Goal: Task Accomplishment & Management: Manage account settings

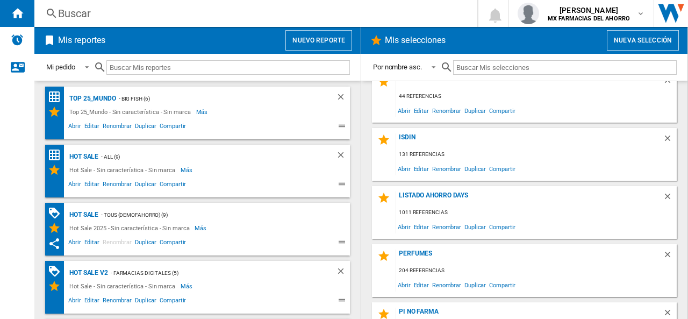
scroll to position [231, 0]
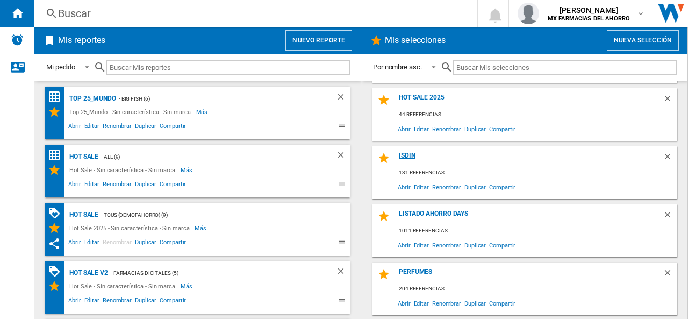
click at [407, 156] on div "Isdin" at bounding box center [529, 159] width 267 height 15
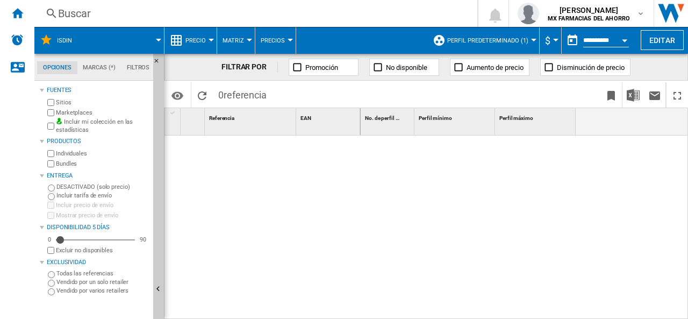
click at [524, 41] on span "Perfil predeterminado (1)" at bounding box center [487, 40] width 81 height 7
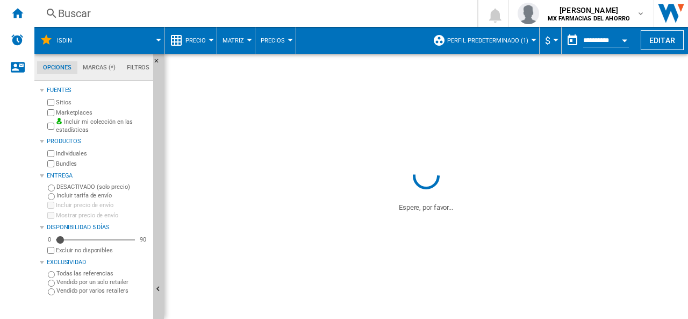
click at [524, 41] on span "Perfil predeterminado (1)" at bounding box center [487, 40] width 81 height 7
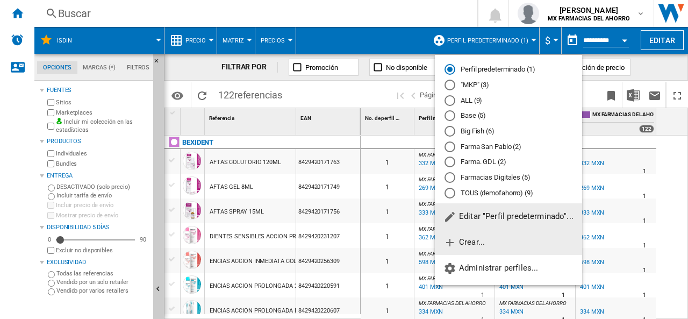
drag, startPoint x: 465, startPoint y: 215, endPoint x: 475, endPoint y: 241, distance: 28.1
click at [475, 241] on div "Perfil predeterminado (1) "MKP" (3) ALL (9) Base (5) Big Fish (6) [GEOGRAPHIC_D…" at bounding box center [508, 169] width 147 height 221
click at [475, 241] on span "Crear..." at bounding box center [463, 242] width 41 height 10
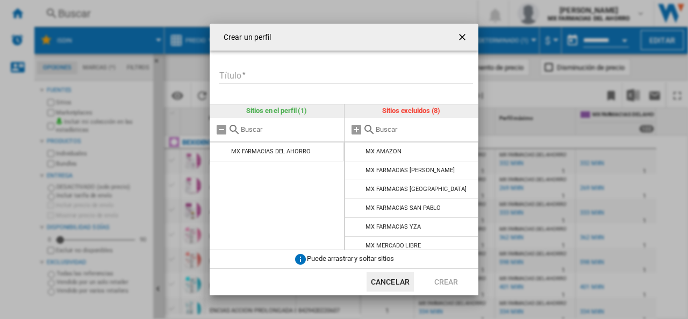
click at [287, 78] on input "Título" at bounding box center [346, 76] width 254 height 16
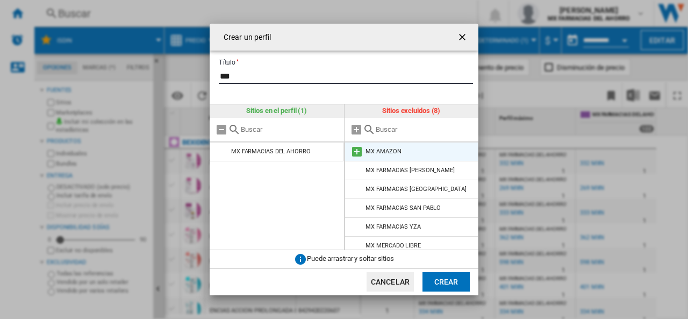
type input "***"
click at [388, 151] on div "MX AMAZON" at bounding box center [383, 151] width 35 height 7
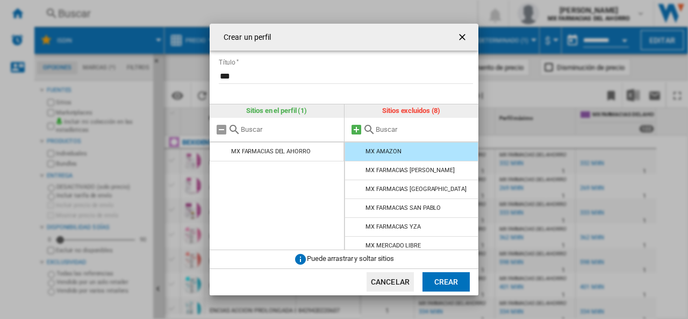
click at [355, 126] on md-icon at bounding box center [356, 129] width 13 height 13
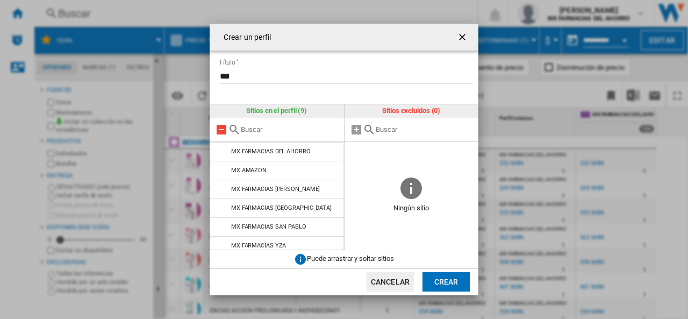
click at [219, 132] on md-icon at bounding box center [221, 129] width 13 height 13
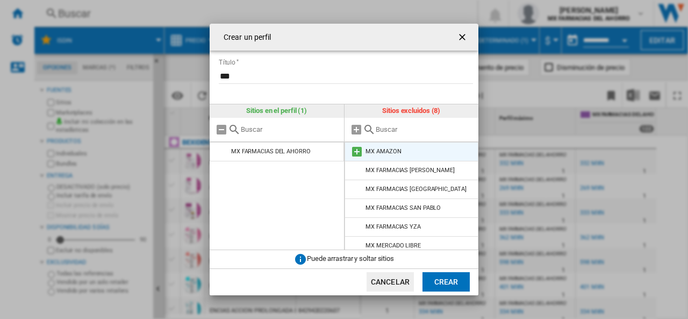
click at [354, 155] on md-icon at bounding box center [356, 151] width 13 height 13
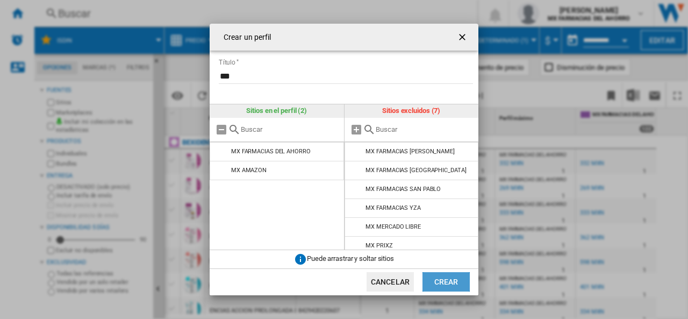
click at [438, 277] on button "Crear" at bounding box center [446, 281] width 47 height 19
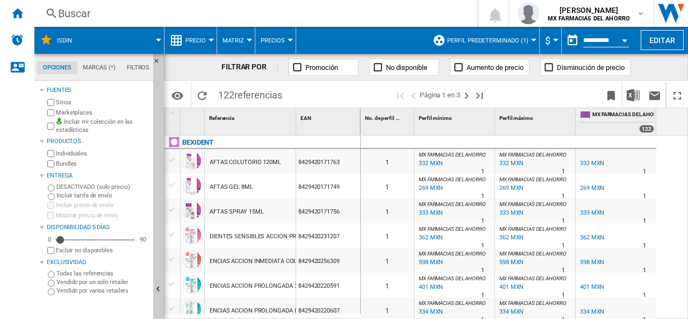
click at [520, 36] on button "Perfil predeterminado (1)" at bounding box center [490, 40] width 87 height 27
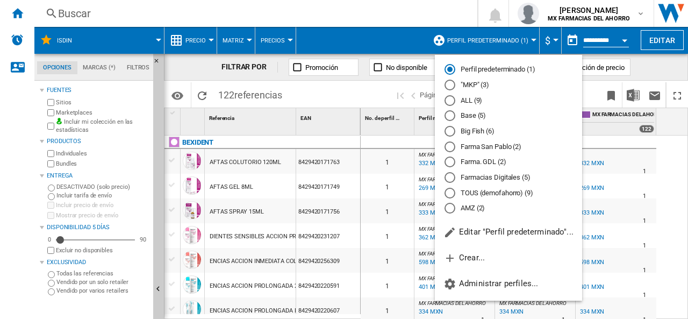
click at [452, 209] on div "AMZ (2)" at bounding box center [450, 208] width 11 height 11
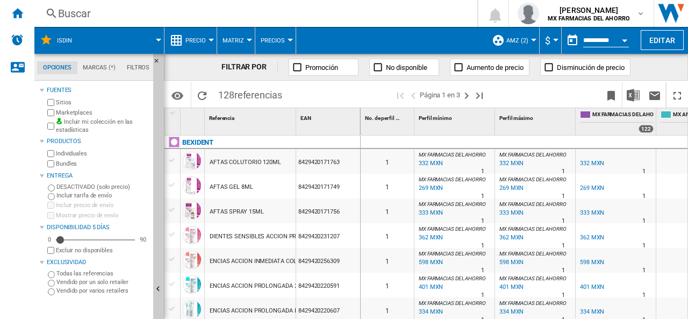
click at [203, 41] on span "Precio" at bounding box center [195, 40] width 20 height 7
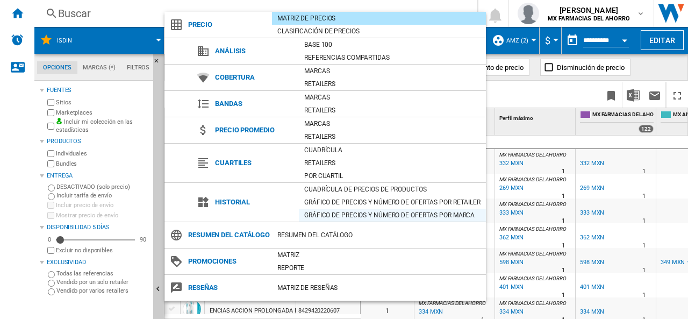
click at [381, 213] on div "Gráfico de precios y número de ofertas por marca" at bounding box center [392, 215] width 187 height 11
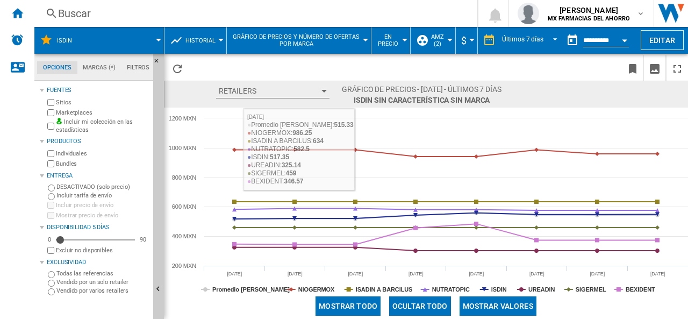
click at [209, 41] on span "Historial" at bounding box center [200, 40] width 30 height 7
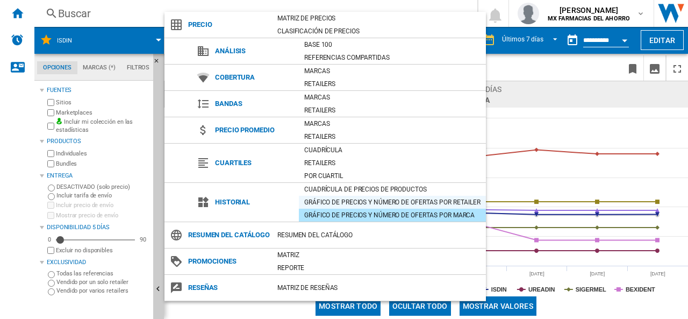
click at [352, 201] on div "Gráfico de precios y número de ofertas por retailer" at bounding box center [392, 202] width 187 height 11
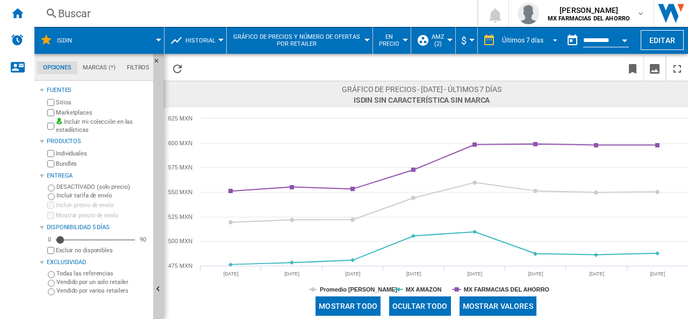
click at [538, 39] on div "Últimos 7 días" at bounding box center [522, 41] width 41 height 8
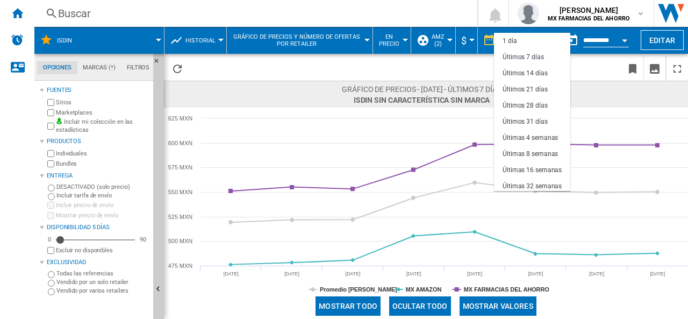
scroll to position [16, 0]
click at [534, 142] on div "Últimas 8 semanas" at bounding box center [530, 137] width 55 height 9
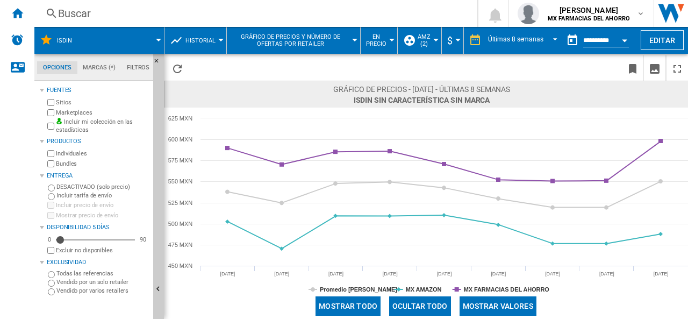
click at [55, 165] on div "Bundles" at bounding box center [97, 164] width 104 height 10
click at [96, 69] on md-tab-item "Marcas (*)" at bounding box center [99, 67] width 44 height 13
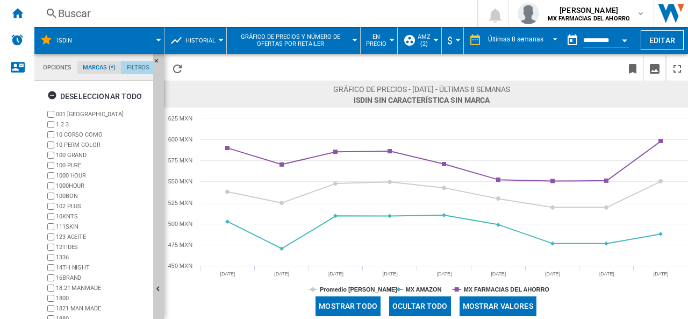
click at [139, 64] on md-tab-item "Filtros" at bounding box center [138, 67] width 34 height 13
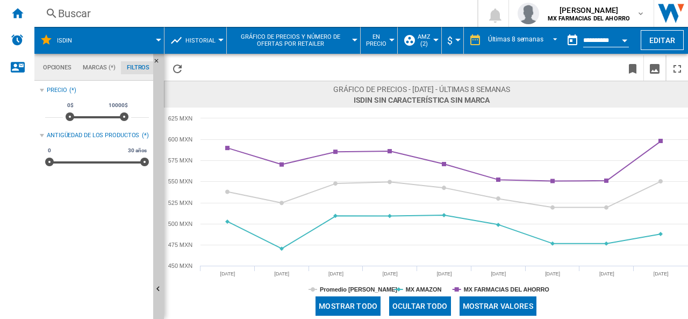
scroll to position [70, 0]
click at [54, 65] on md-tab-item "Opciones" at bounding box center [57, 67] width 40 height 13
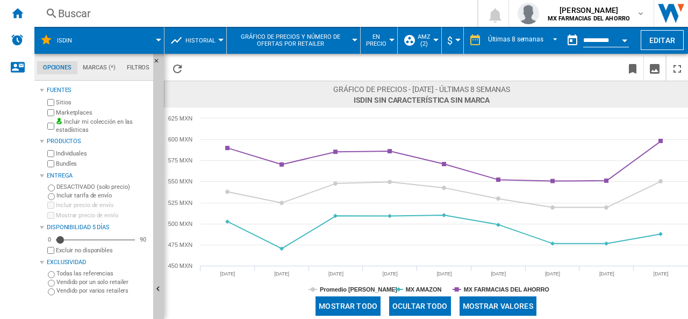
scroll to position [12, 0]
click at [514, 37] on div "Últimas 8 semanas" at bounding box center [515, 41] width 55 height 8
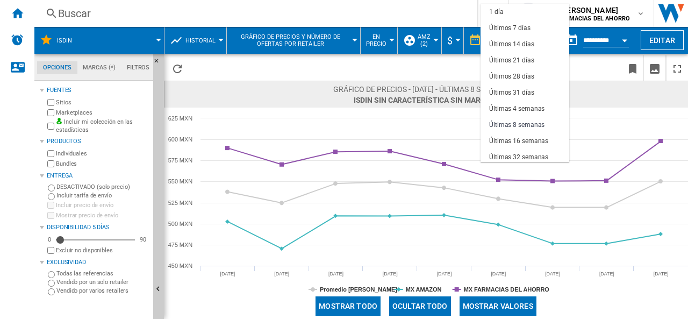
scroll to position [68, 0]
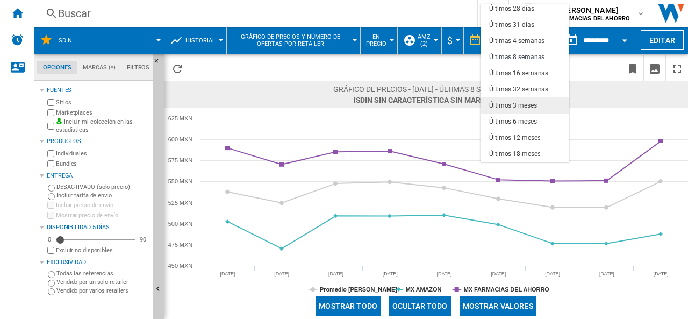
click at [512, 105] on div "Últimos 3 meses" at bounding box center [513, 105] width 48 height 9
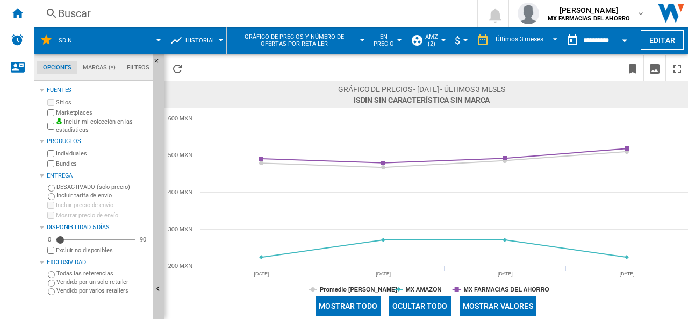
click at [55, 274] on div "Todas las referencias" at bounding box center [97, 273] width 104 height 9
